Goal: Find specific page/section: Find specific page/section

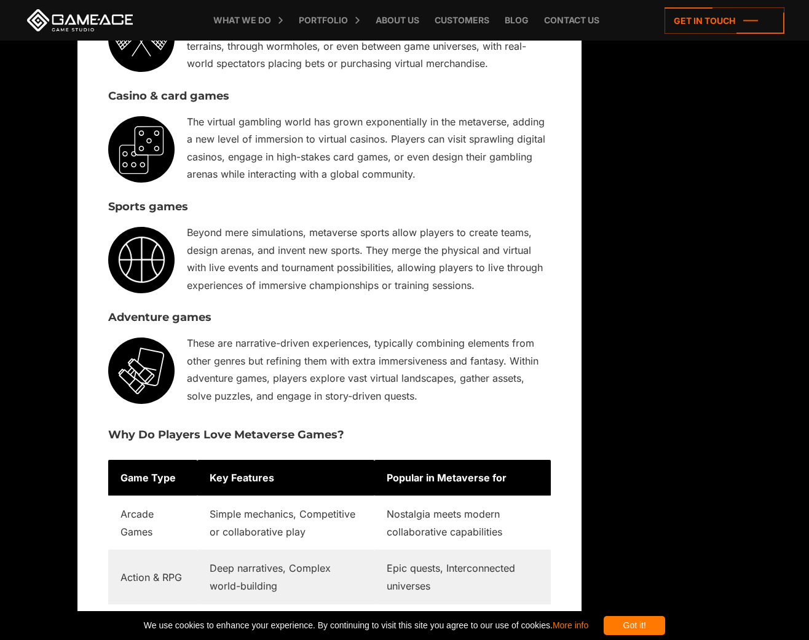
scroll to position [167, 0]
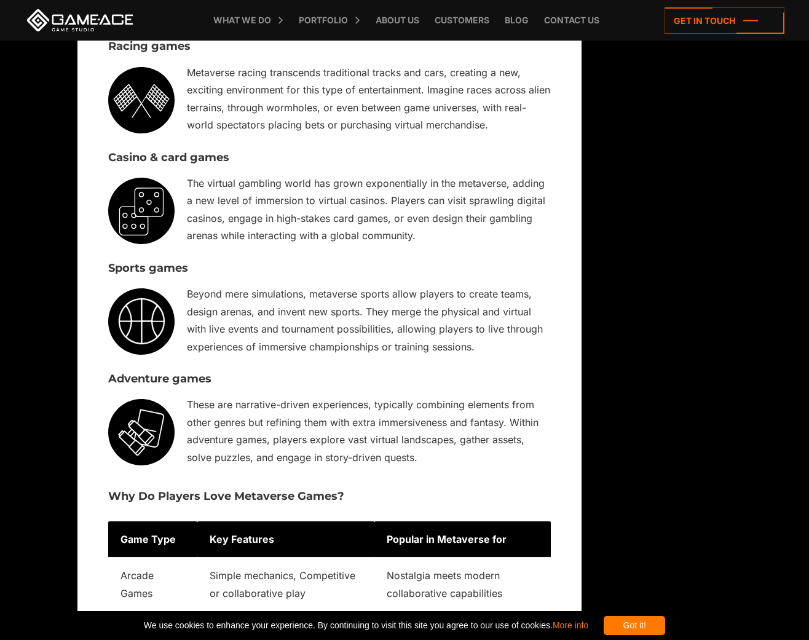
scroll to position [0, 0]
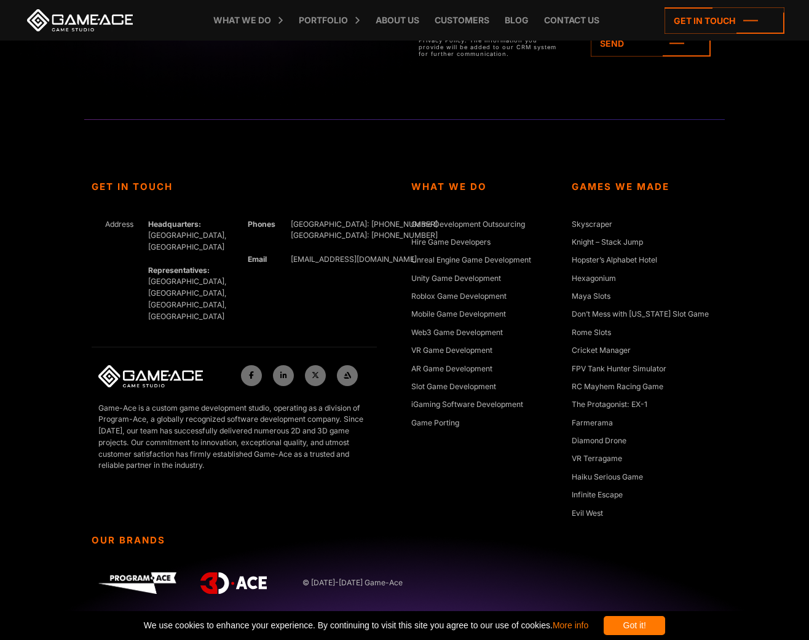
scroll to position [11317, 0]
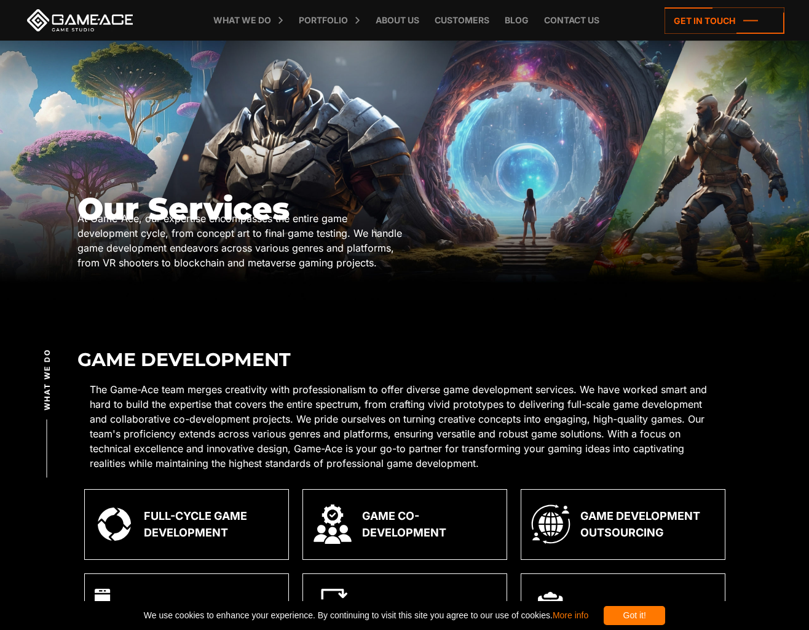
click at [172, 192] on h1 "Our Services" at bounding box center [241, 209] width 328 height 34
